Goal: Task Accomplishment & Management: Complete application form

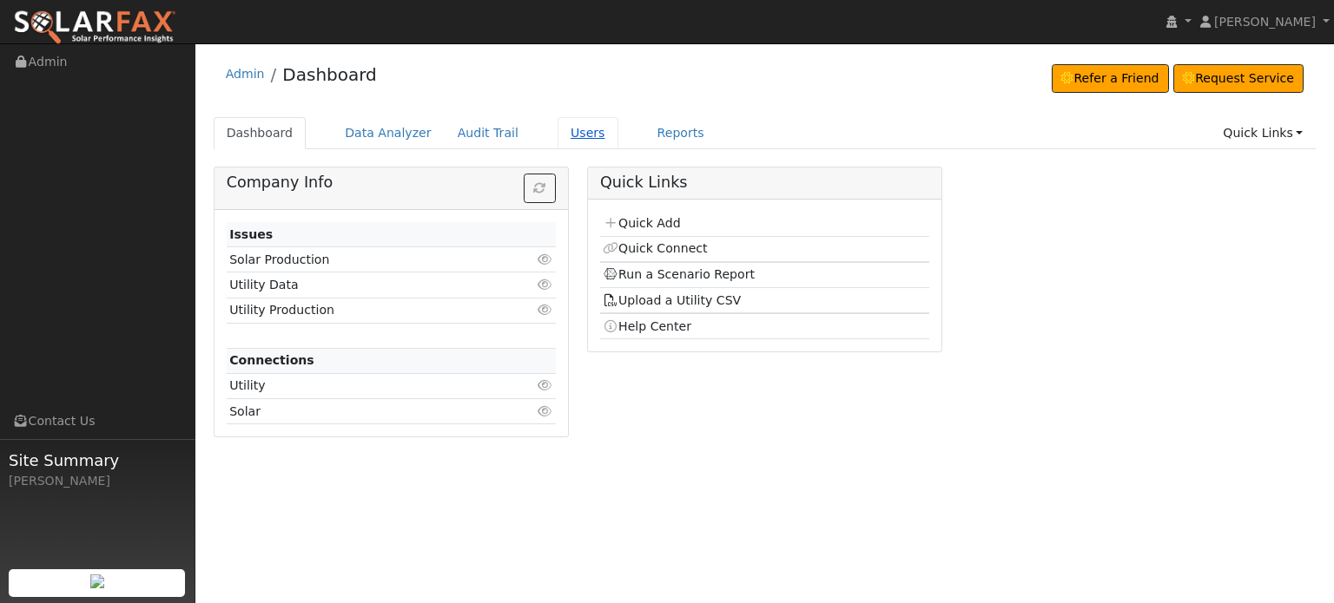
click at [569, 133] on link "Users" at bounding box center [587, 133] width 61 height 32
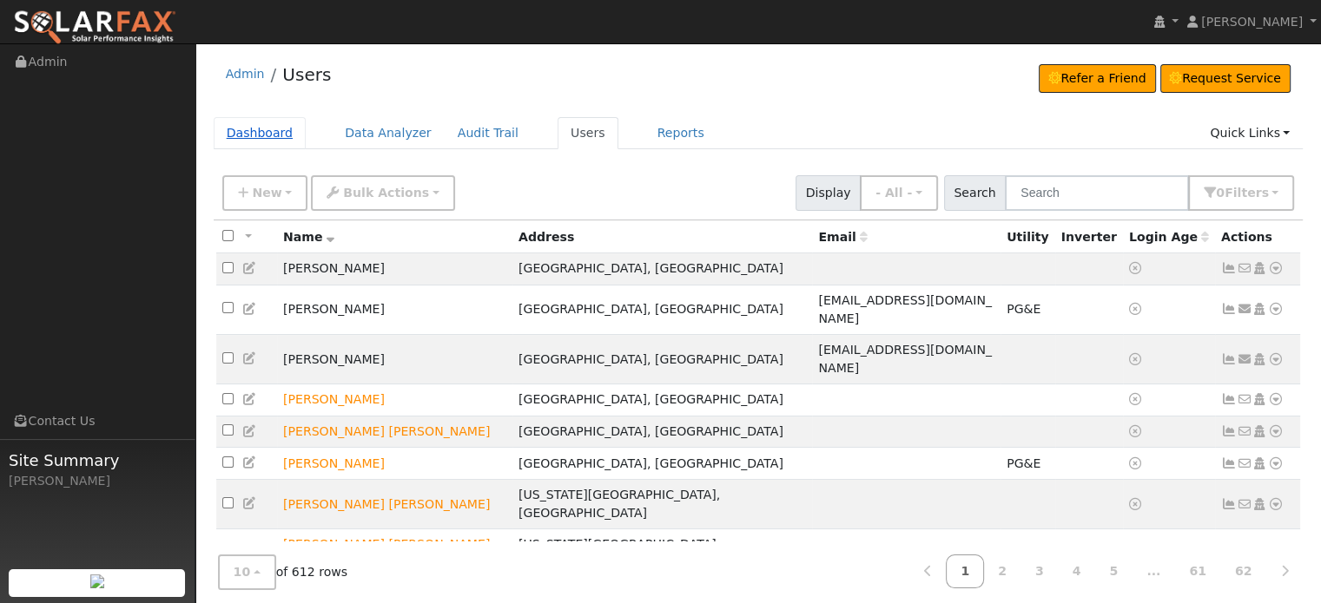
click at [247, 128] on link "Dashboard" at bounding box center [260, 133] width 93 height 32
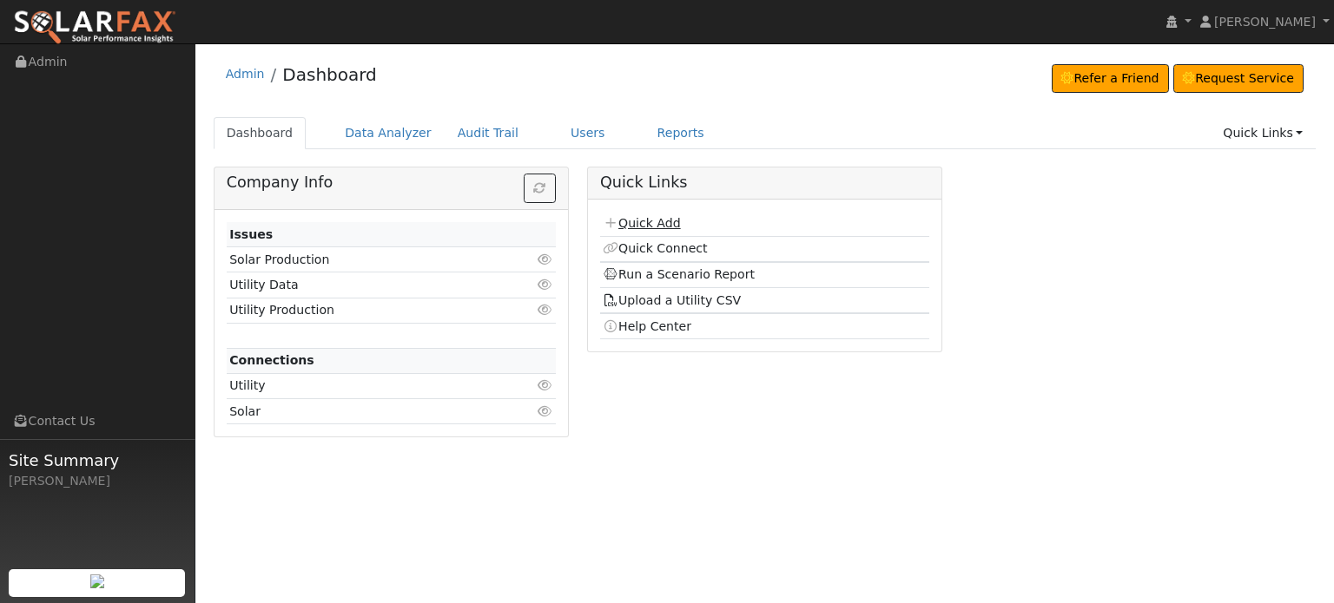
click at [632, 221] on link "Quick Add" at bounding box center [641, 223] width 77 height 14
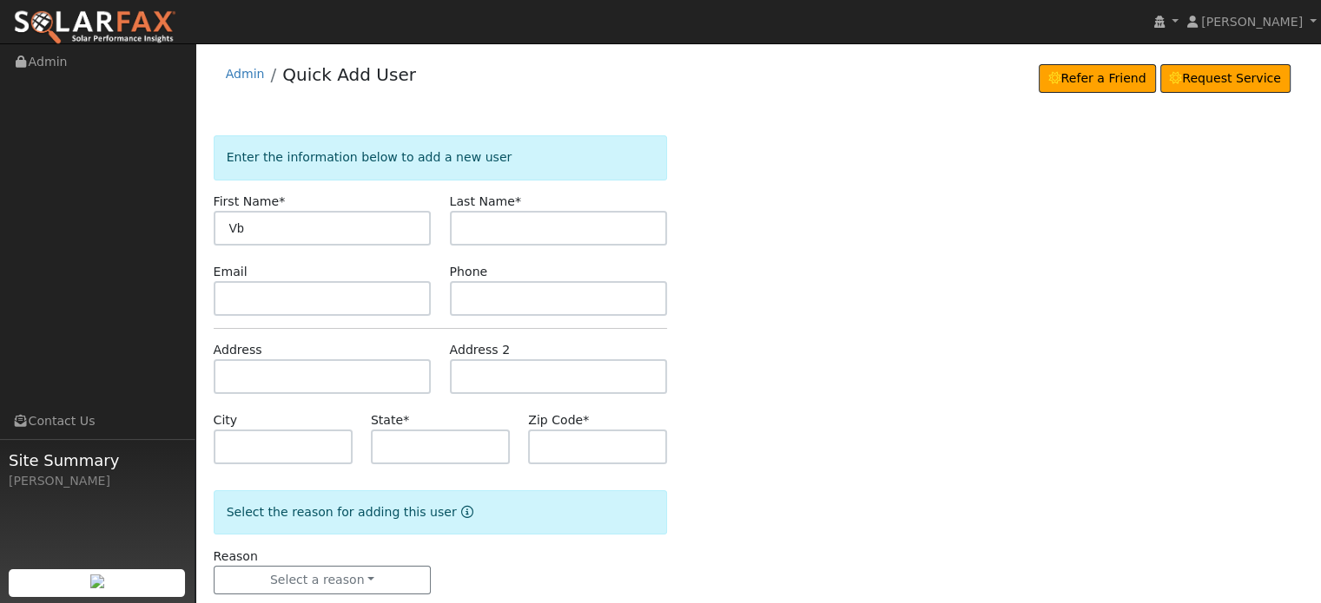
type input "V"
type input "Barbara"
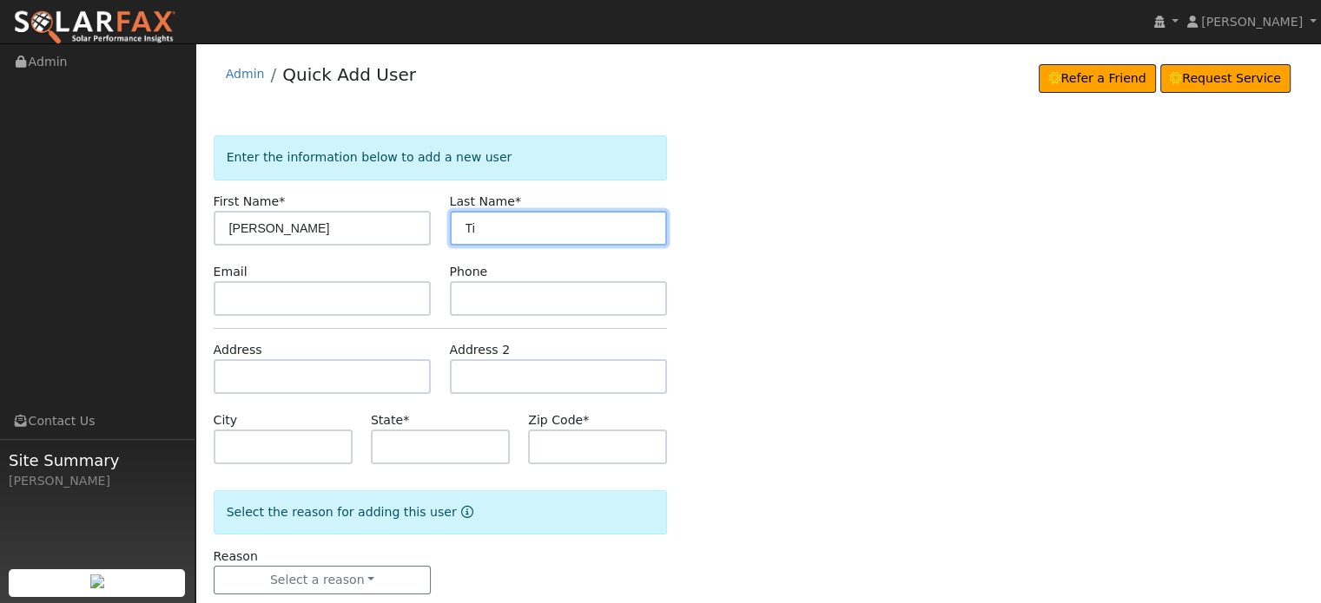
type input "T"
type input "Fitterer"
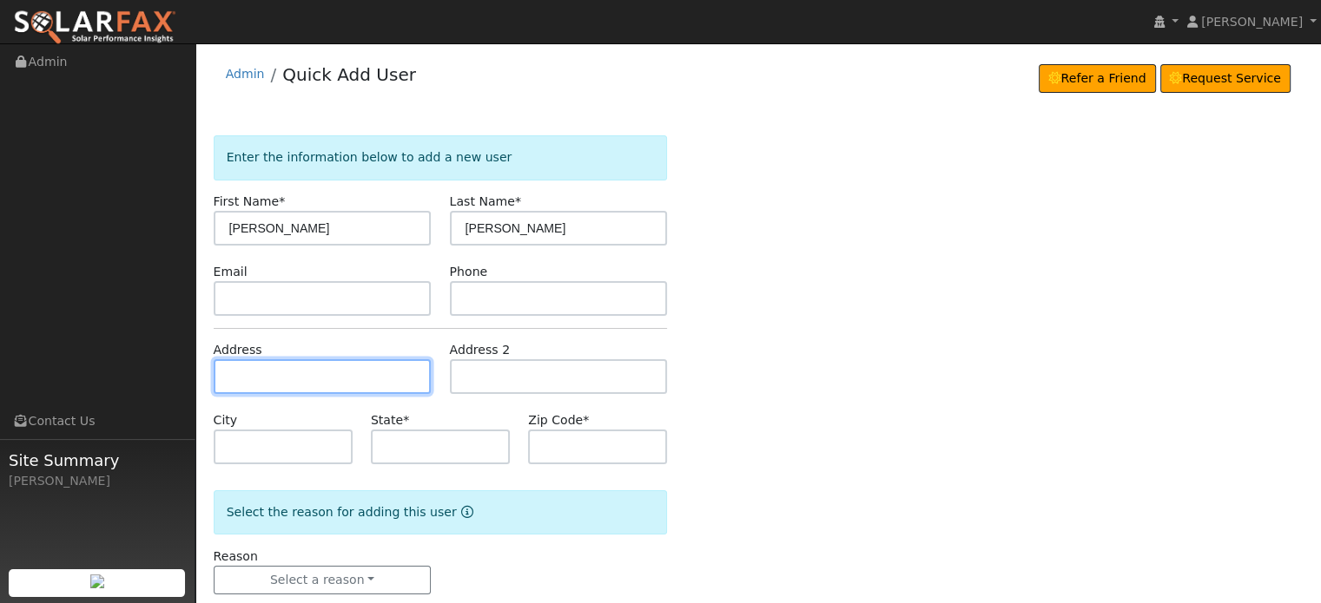
click at [252, 379] on input "text" at bounding box center [323, 376] width 218 height 35
click at [229, 374] on input "text" at bounding box center [323, 376] width 218 height 35
paste input "198 Success Mine Loop"
type input "198 Success Mine Loop"
type input "Grass Valley"
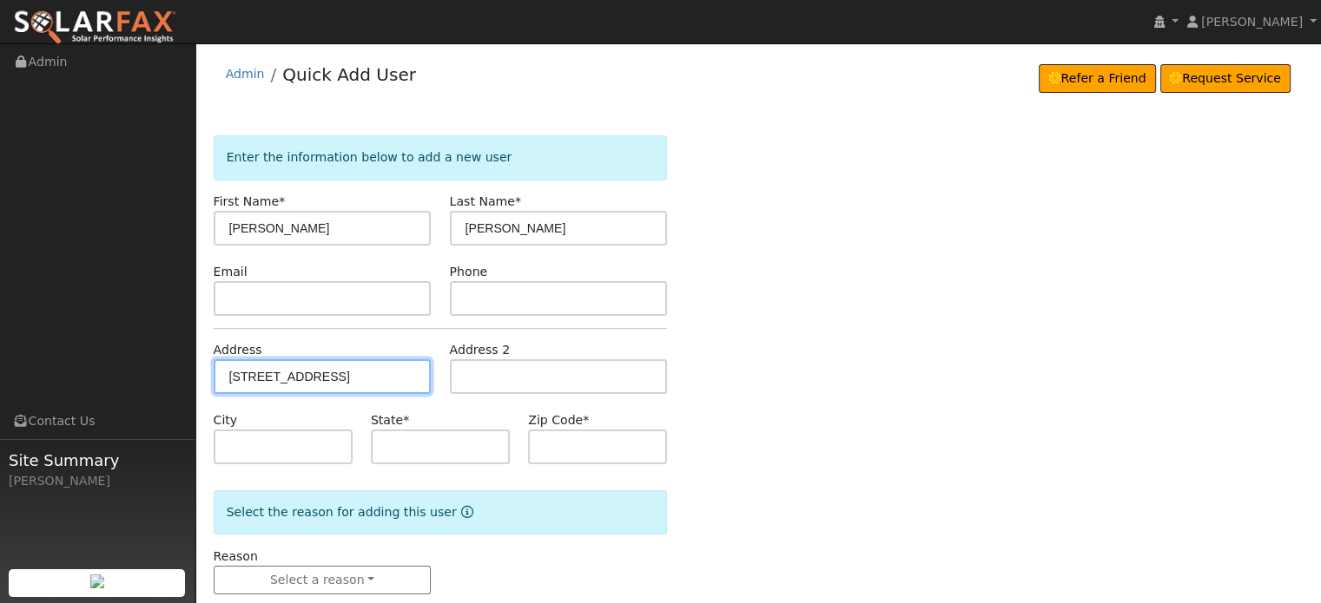
type input "CA"
type input "95945"
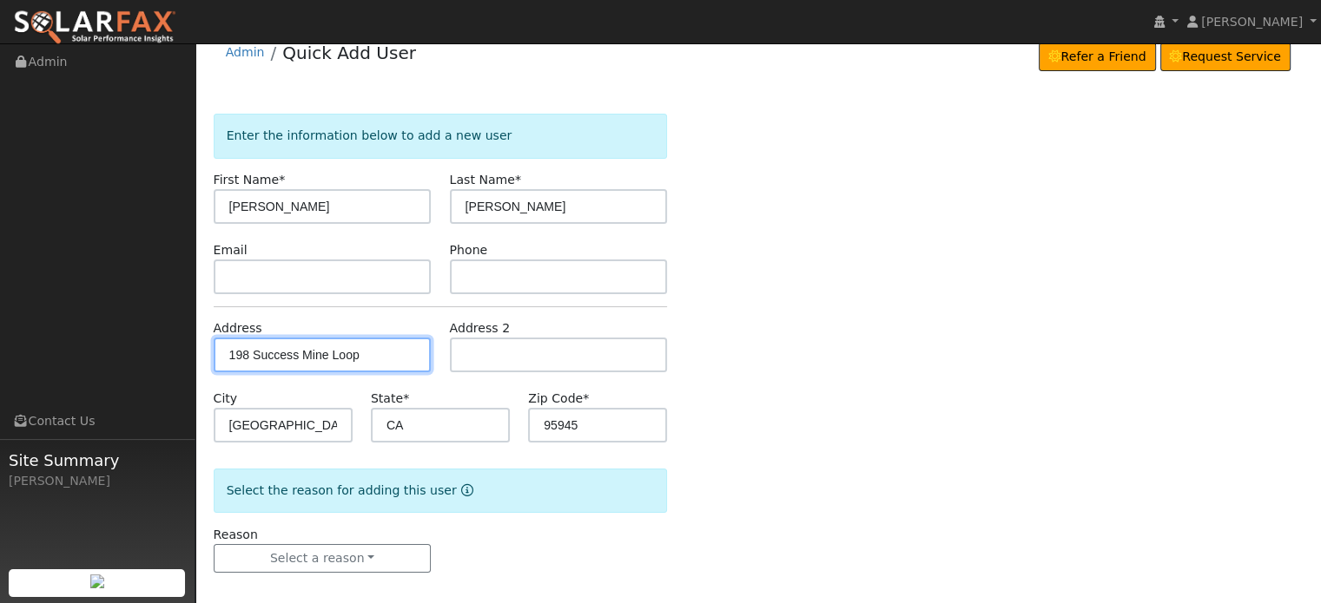
scroll to position [34, 0]
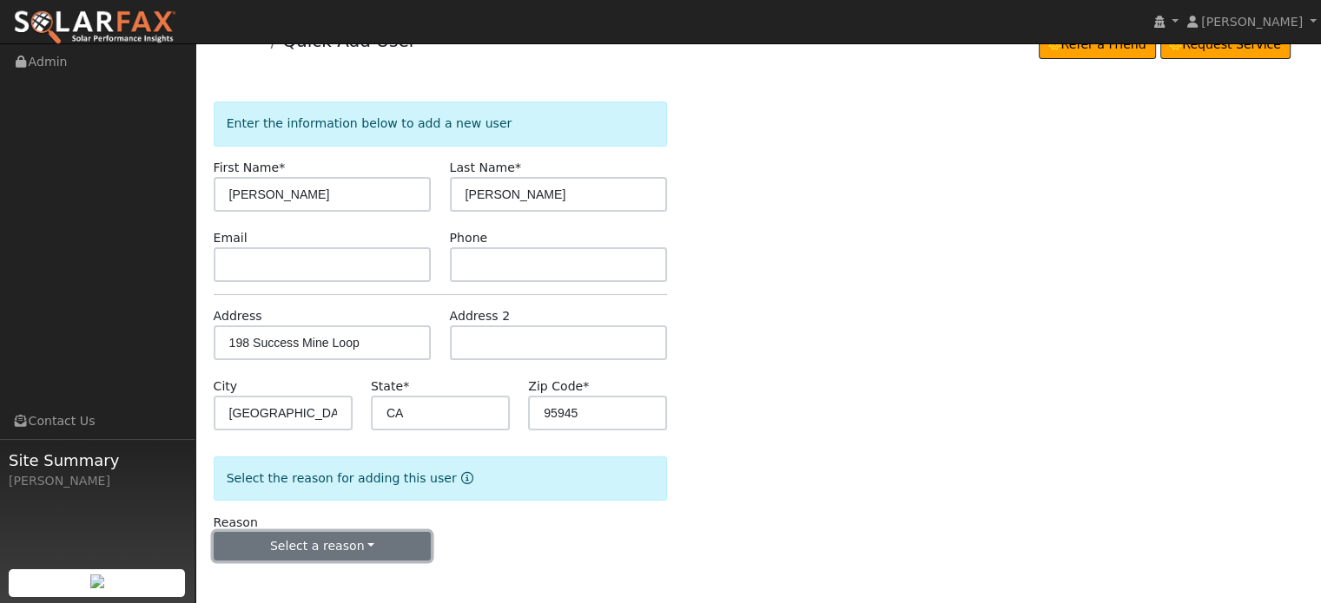
click at [314, 550] on button "Select a reason" at bounding box center [323, 547] width 218 height 30
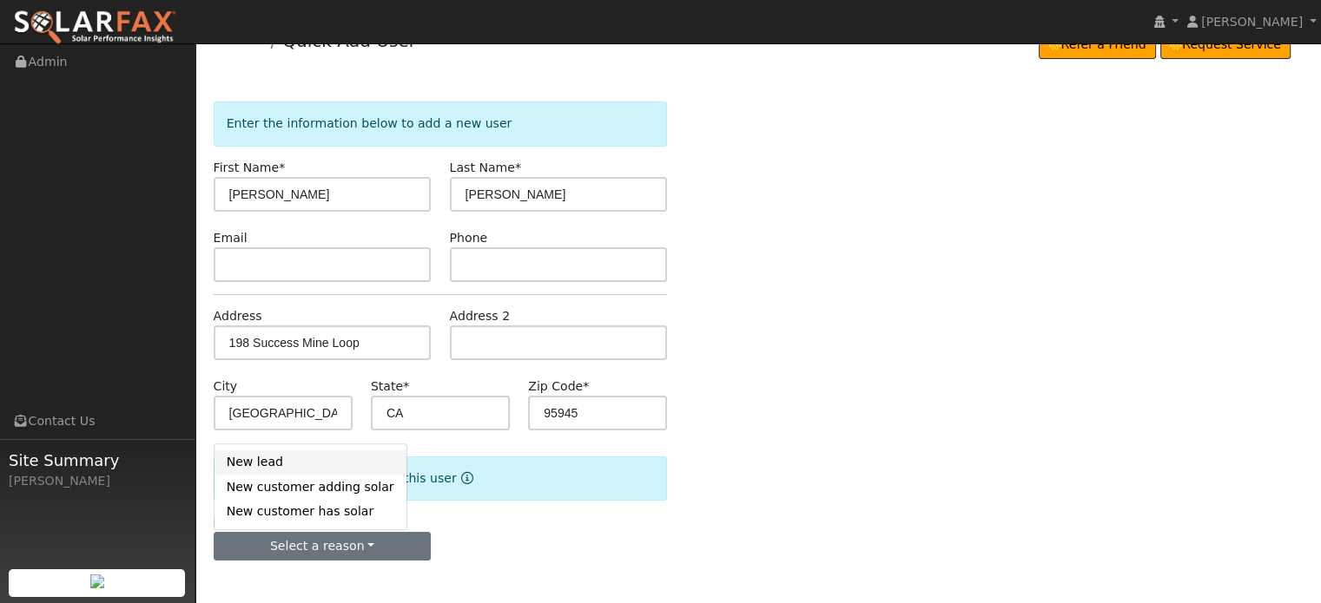
click at [260, 465] on link "New lead" at bounding box center [310, 463] width 192 height 24
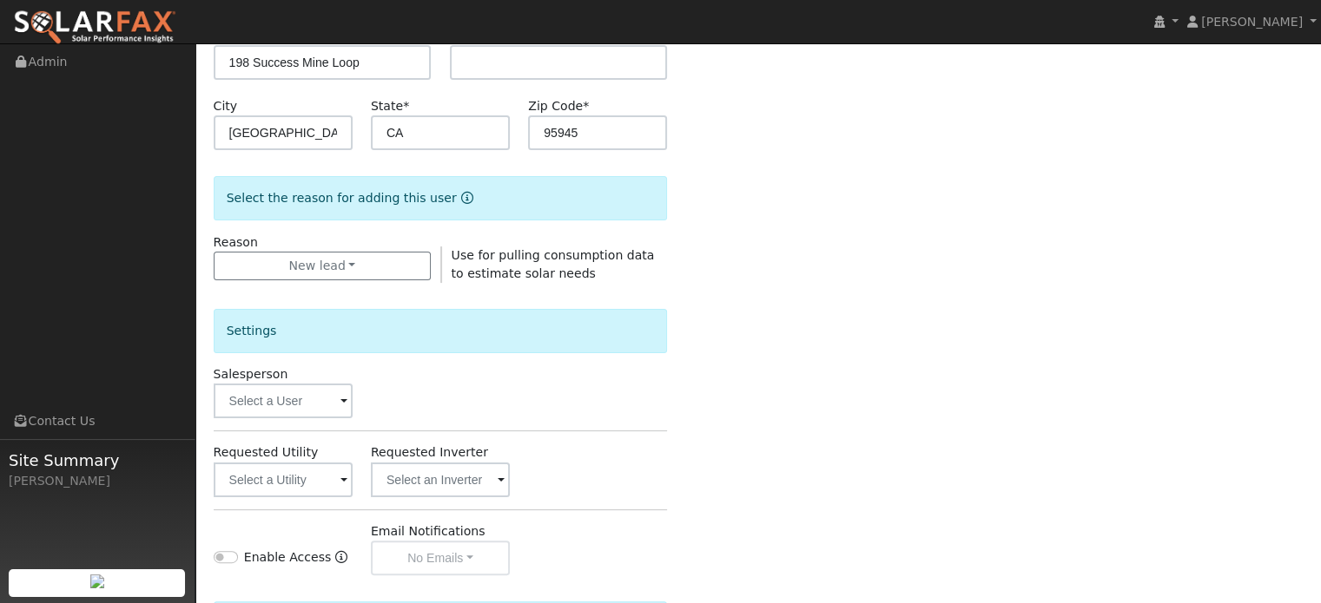
scroll to position [518, 0]
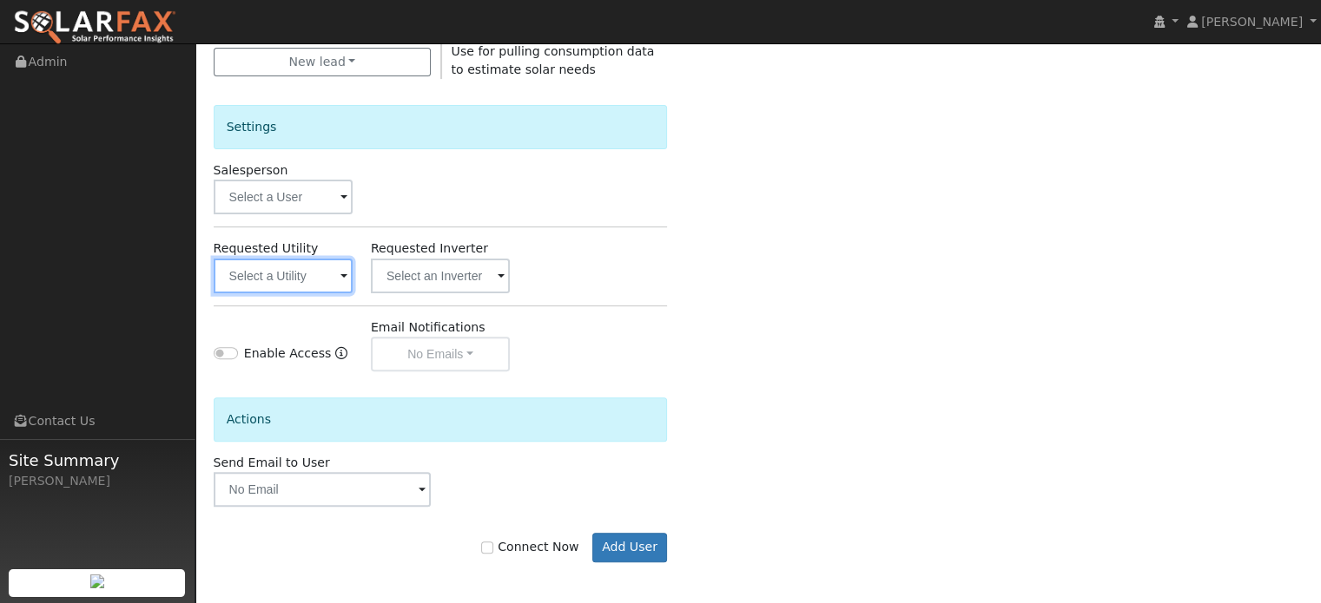
click at [282, 275] on input "text" at bounding box center [283, 276] width 139 height 35
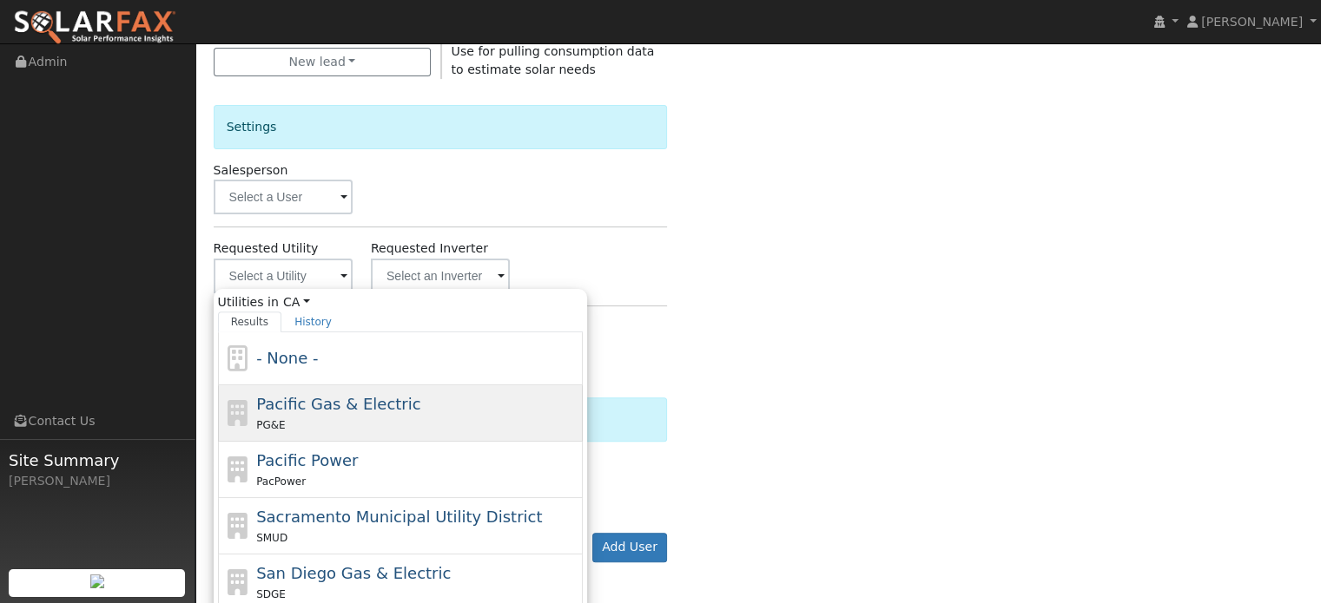
click at [272, 388] on div "Pacific Gas & Electric PG&E" at bounding box center [400, 414] width 365 height 56
type input "Pacific Gas & Electric"
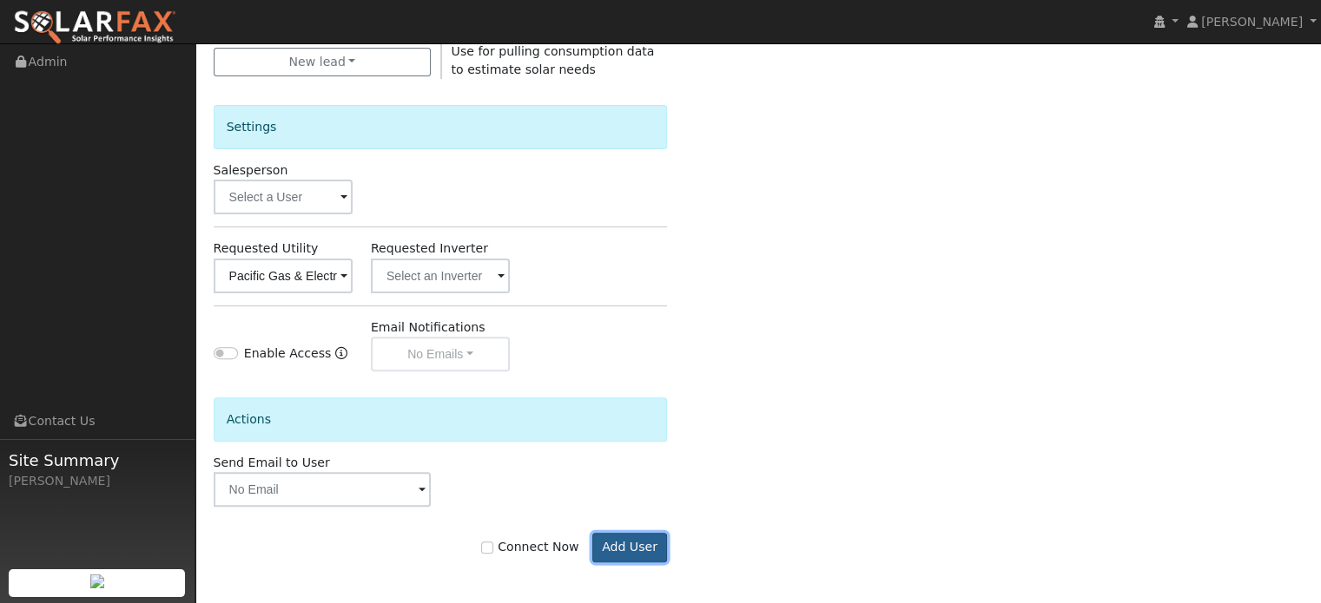
click at [630, 550] on button "Add User" at bounding box center [630, 548] width 76 height 30
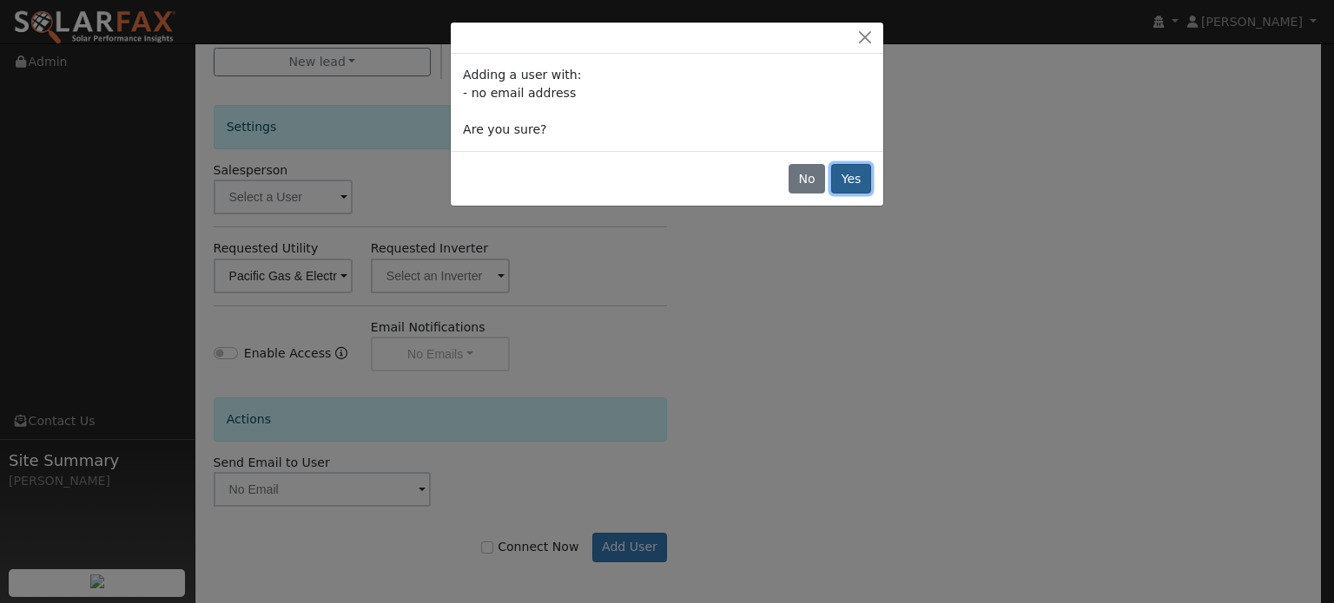
click at [853, 181] on button "Yes" at bounding box center [851, 179] width 40 height 30
